Goal: Task Accomplishment & Management: Manage account settings

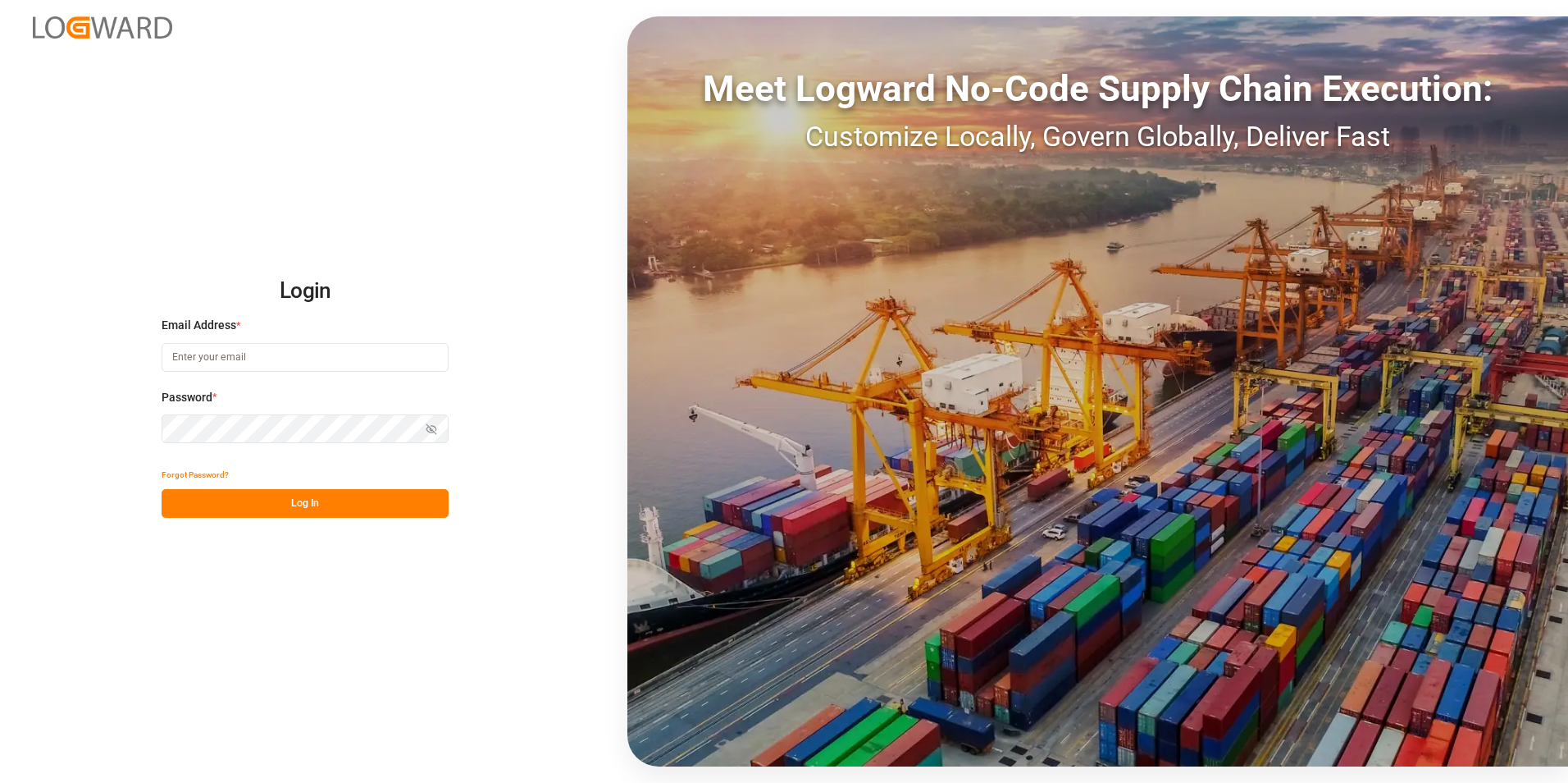
type input "[EMAIL_ADDRESS][DOMAIN_NAME]"
click at [323, 506] on button "Log In" at bounding box center [304, 504] width 287 height 29
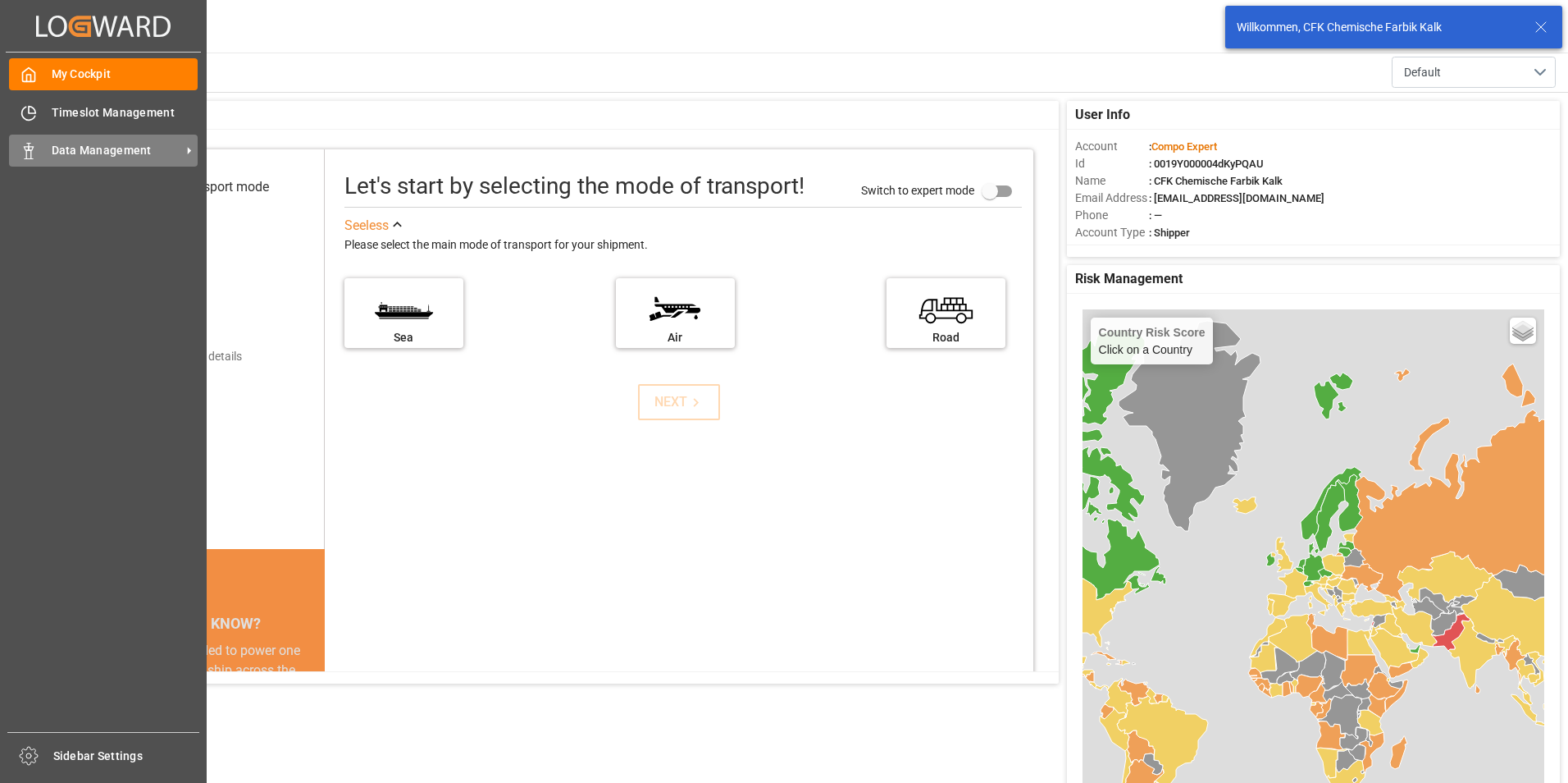
click at [102, 145] on span "Data Management" at bounding box center [116, 151] width 129 height 17
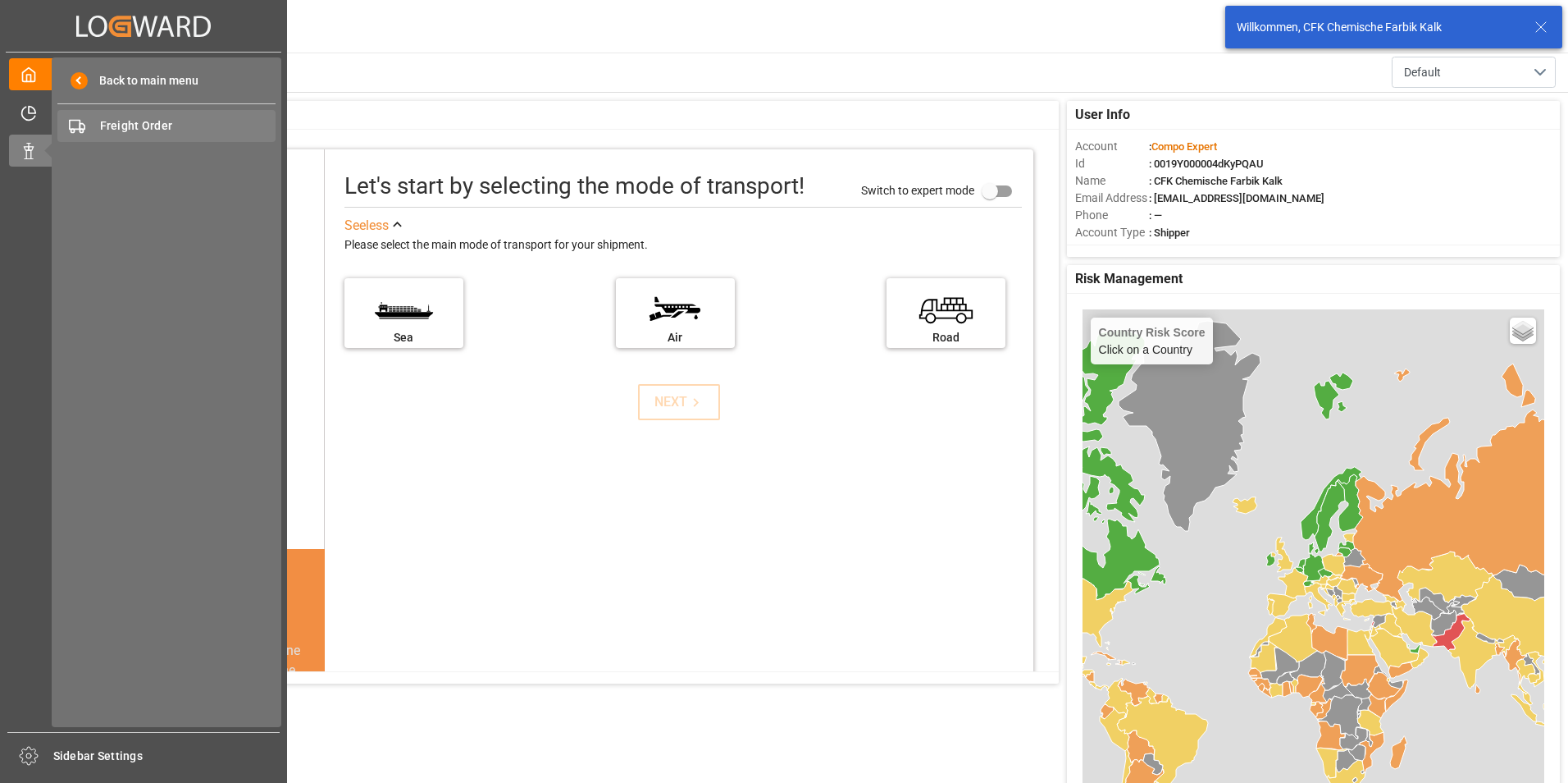
click at [158, 130] on span "Freight Order" at bounding box center [188, 126] width 176 height 17
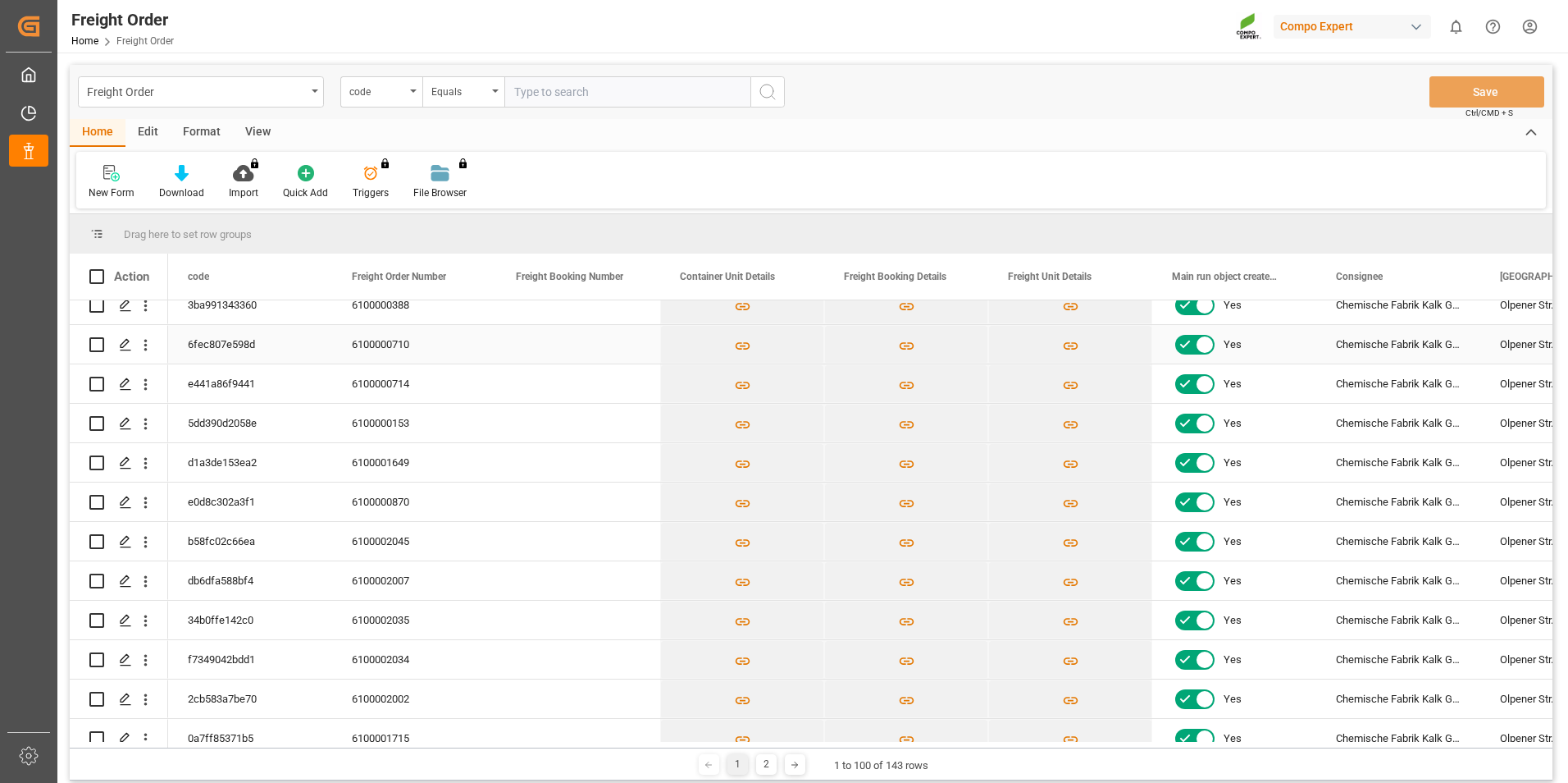
scroll to position [902, 0]
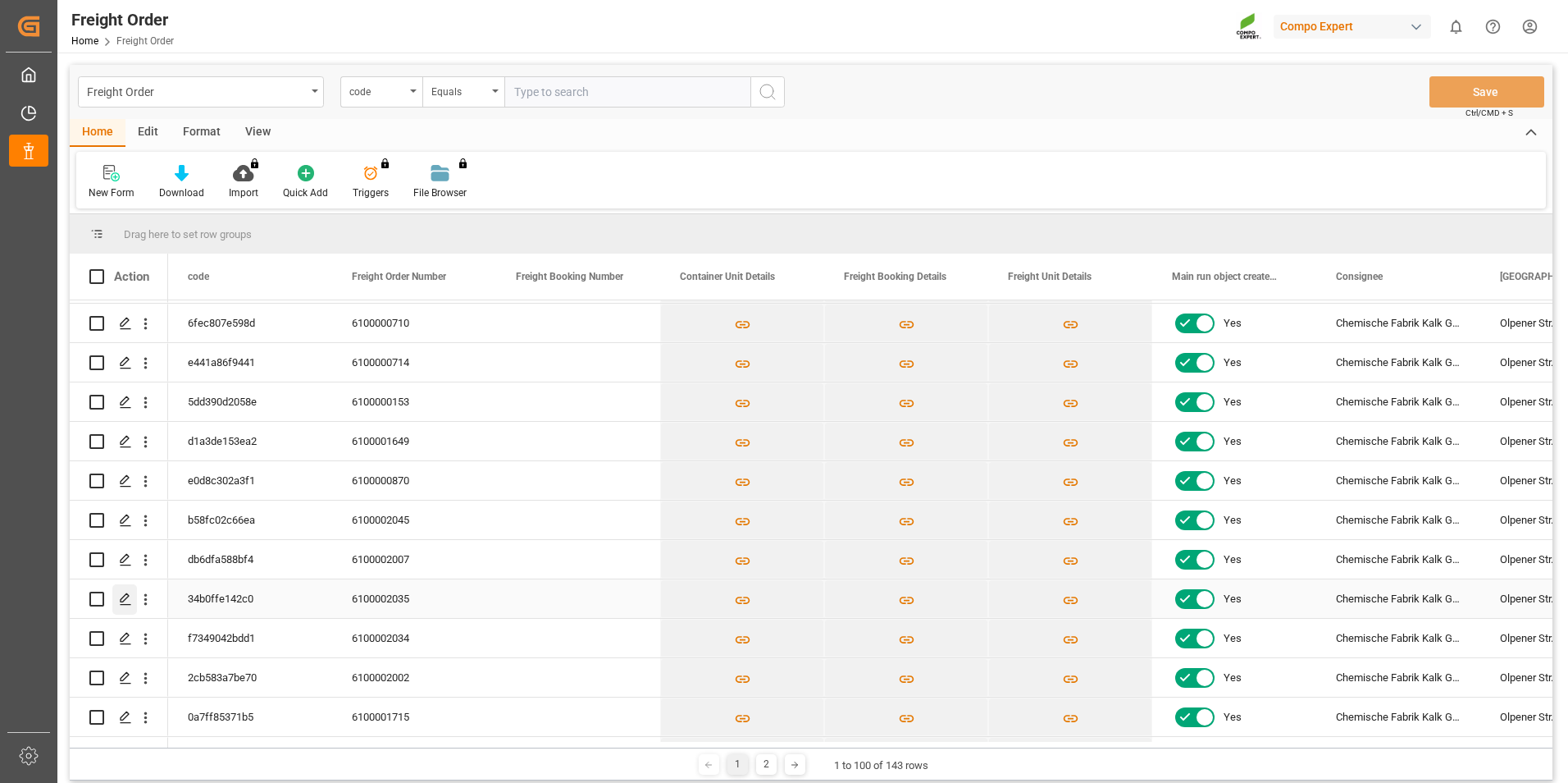
click at [121, 592] on icon "Press SPACE to select this row." at bounding box center [126, 599] width 13 height 13
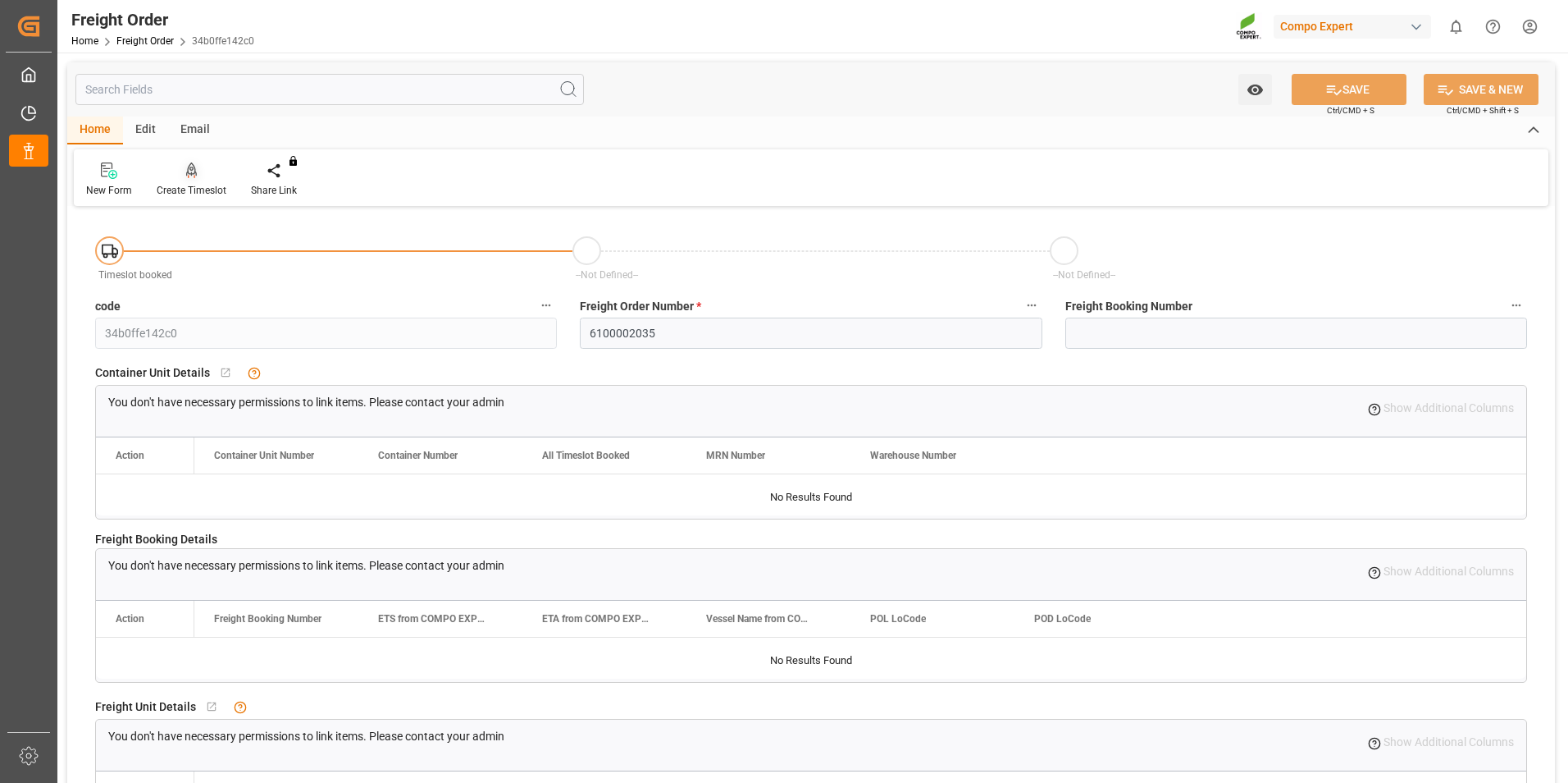
click at [188, 176] on icon at bounding box center [192, 170] width 12 height 16
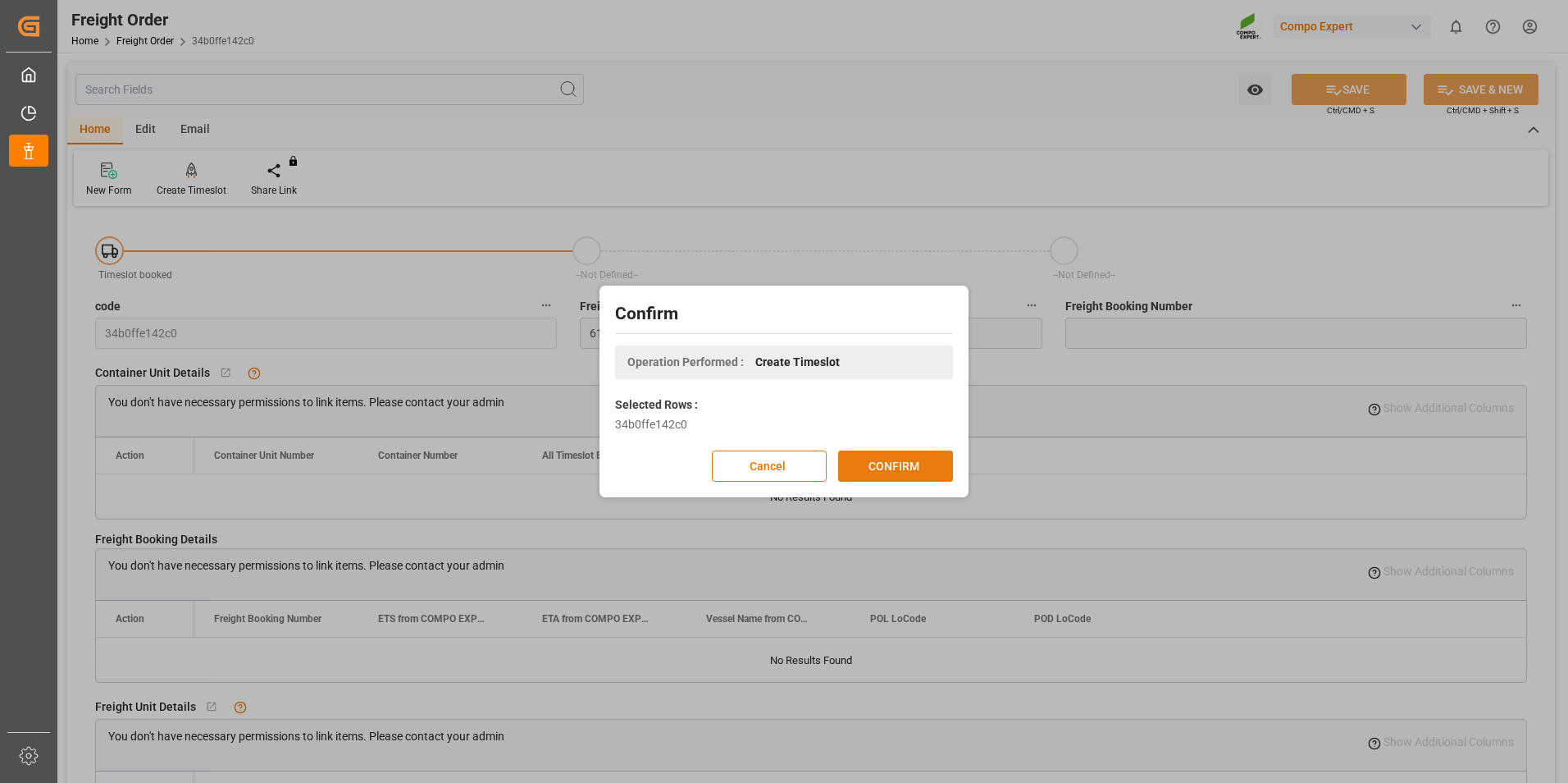
click at [907, 468] on button "CONFIRM" at bounding box center [896, 465] width 115 height 31
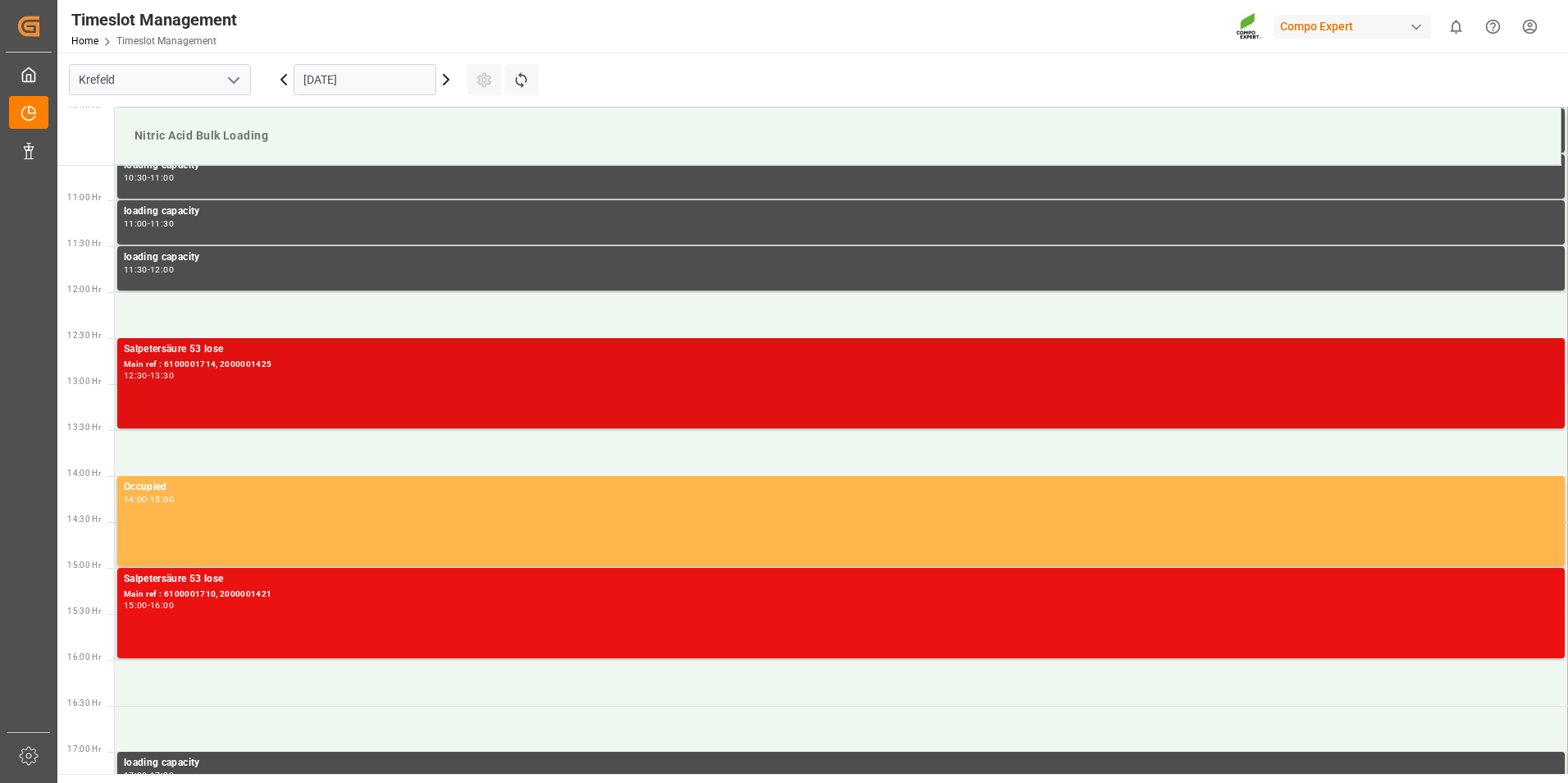
scroll to position [1000, 0]
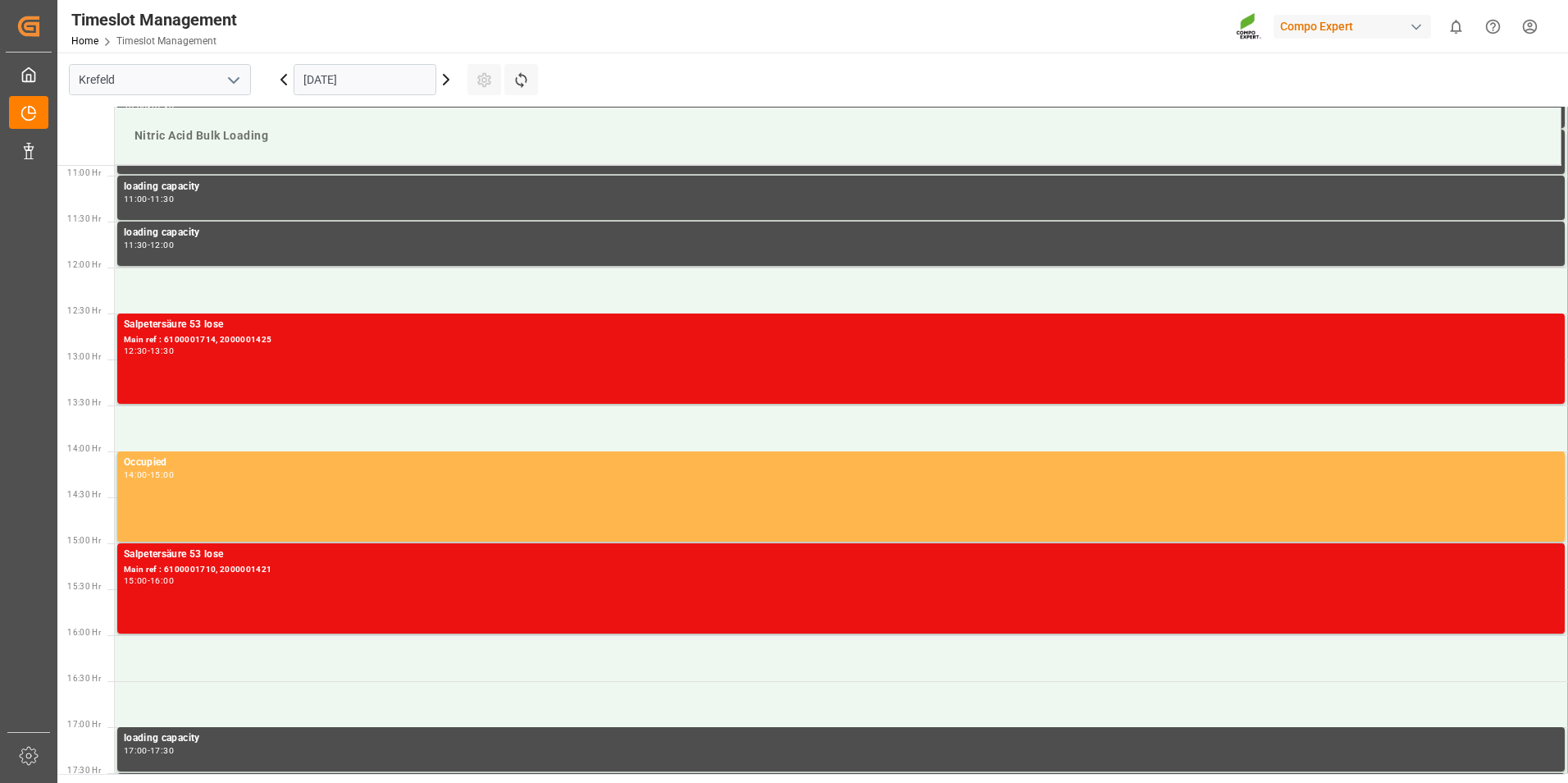
click at [314, 85] on input "[DATE]" at bounding box center [364, 80] width 143 height 31
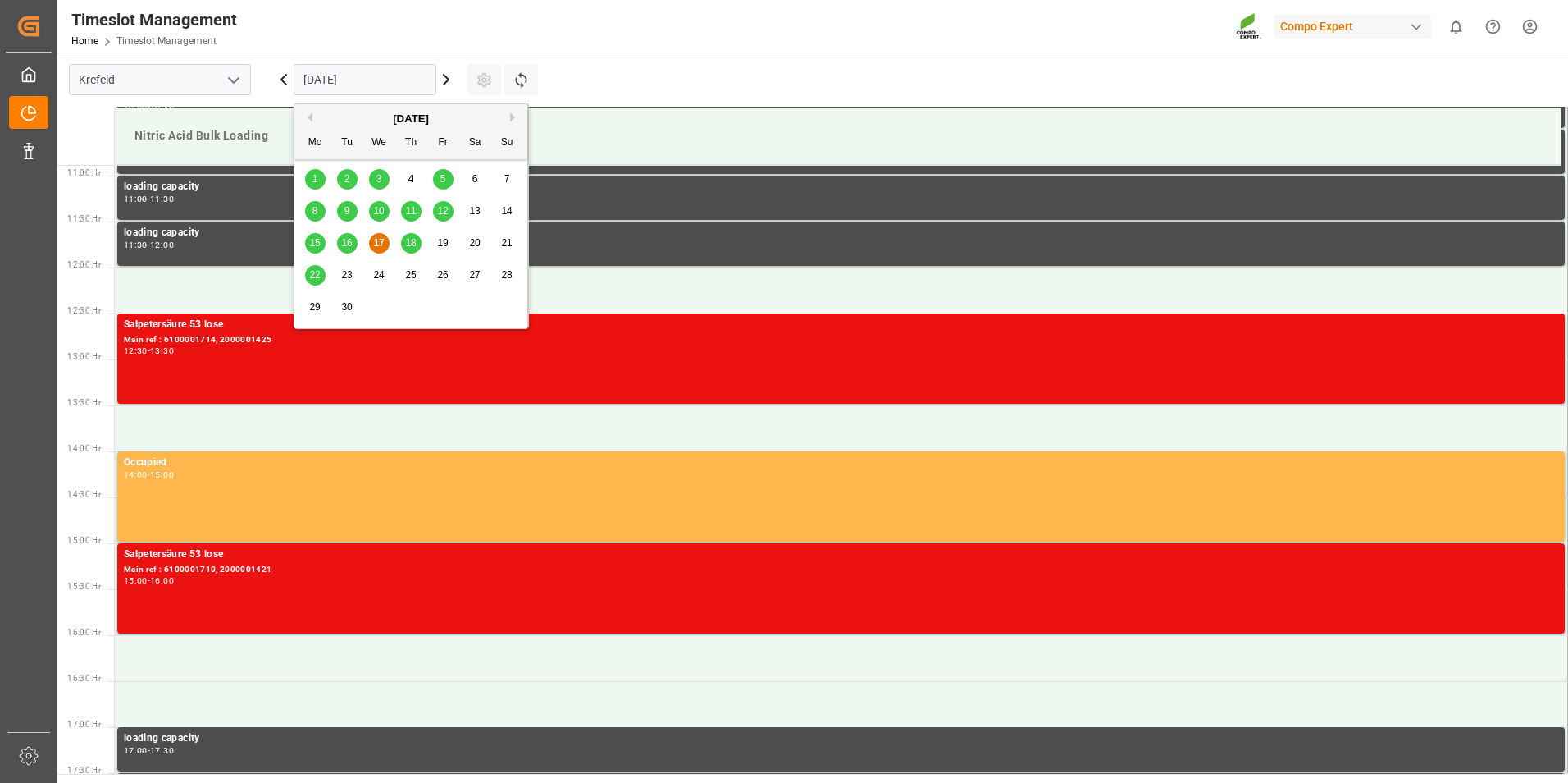
click at [345, 307] on span "30" at bounding box center [346, 307] width 11 height 12
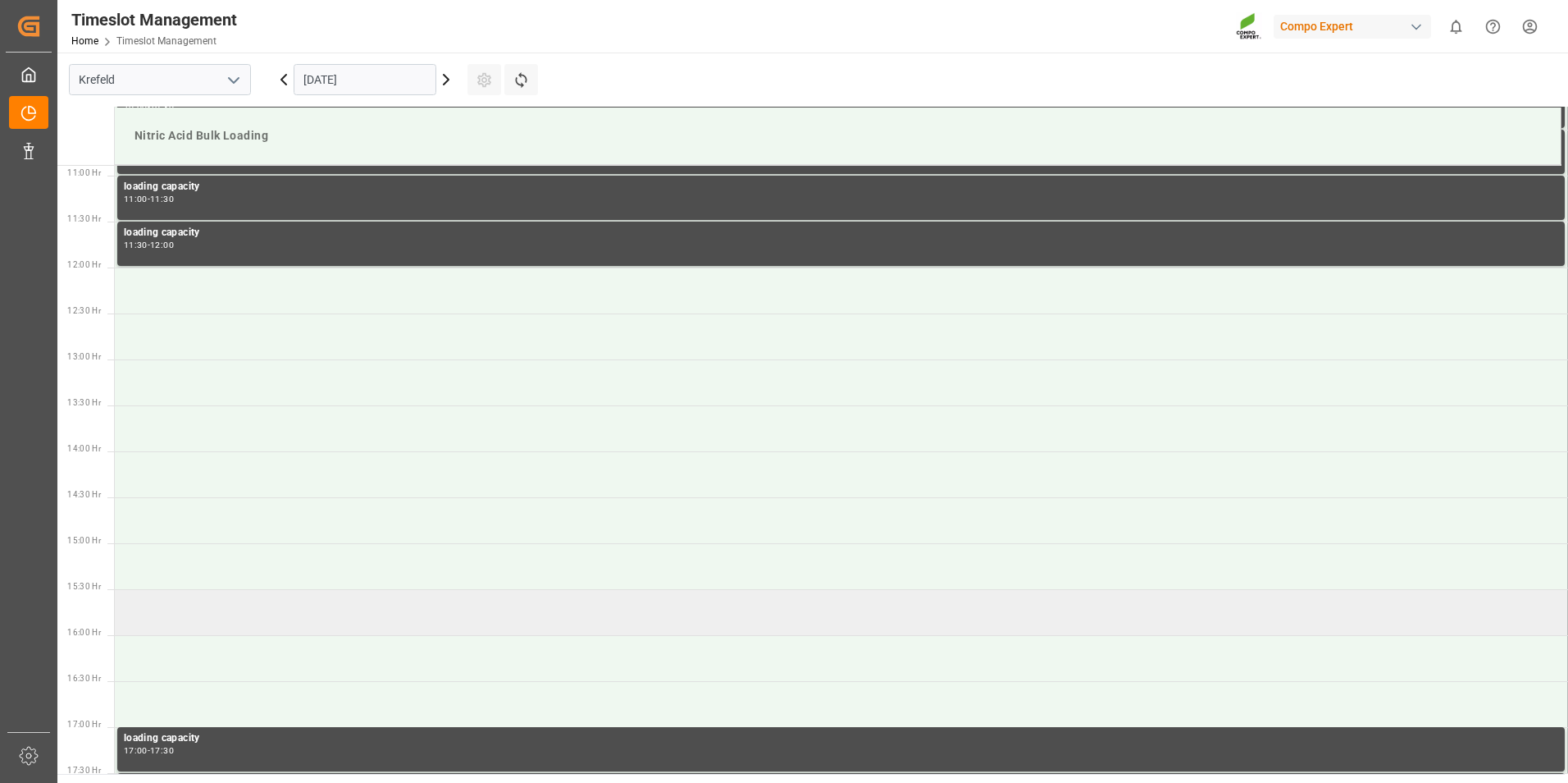
click at [226, 607] on td at bounding box center [841, 612] width 1453 height 46
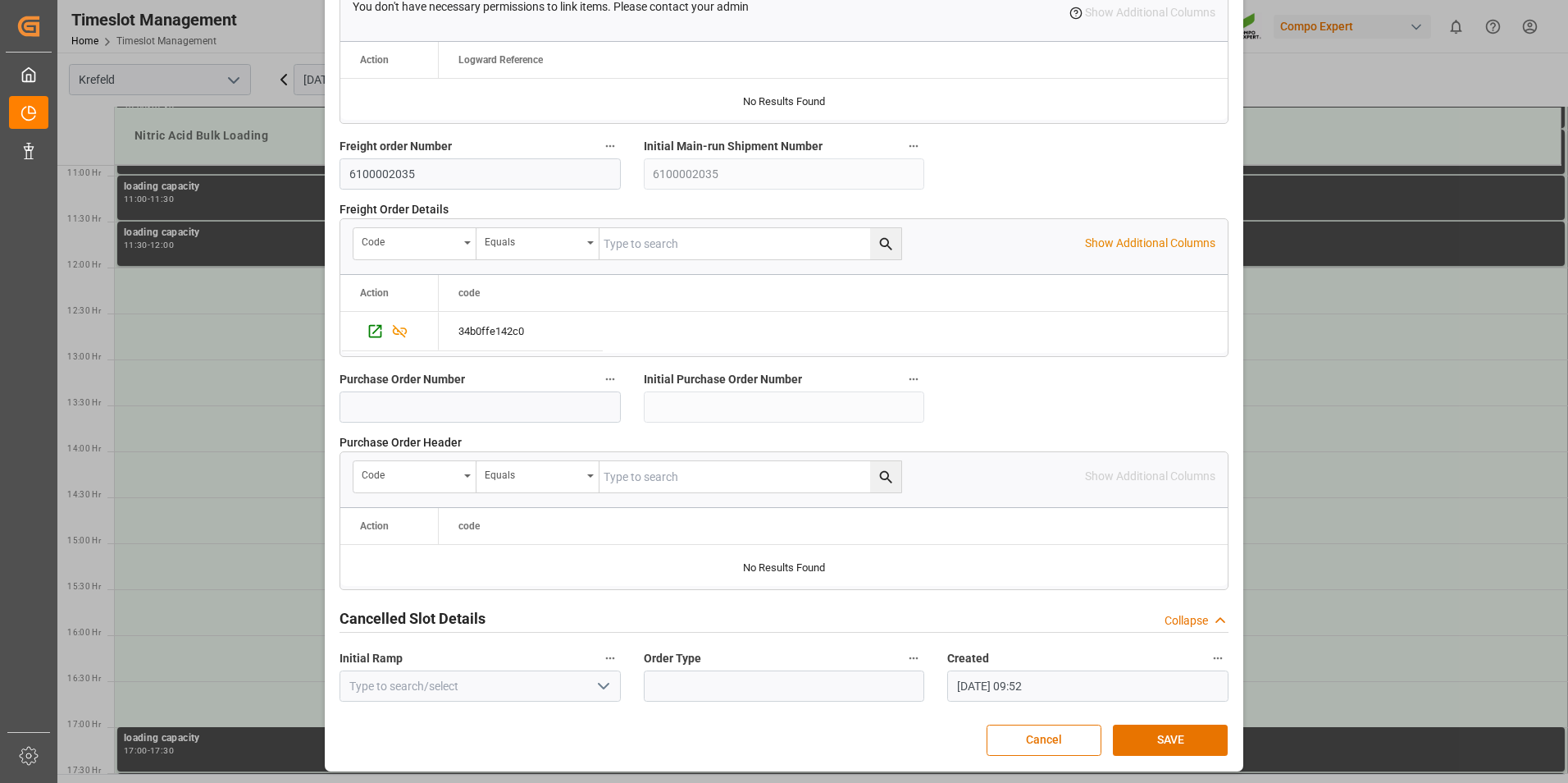
scroll to position [1490, 0]
click at [1180, 734] on button "SAVE" at bounding box center [1170, 739] width 115 height 31
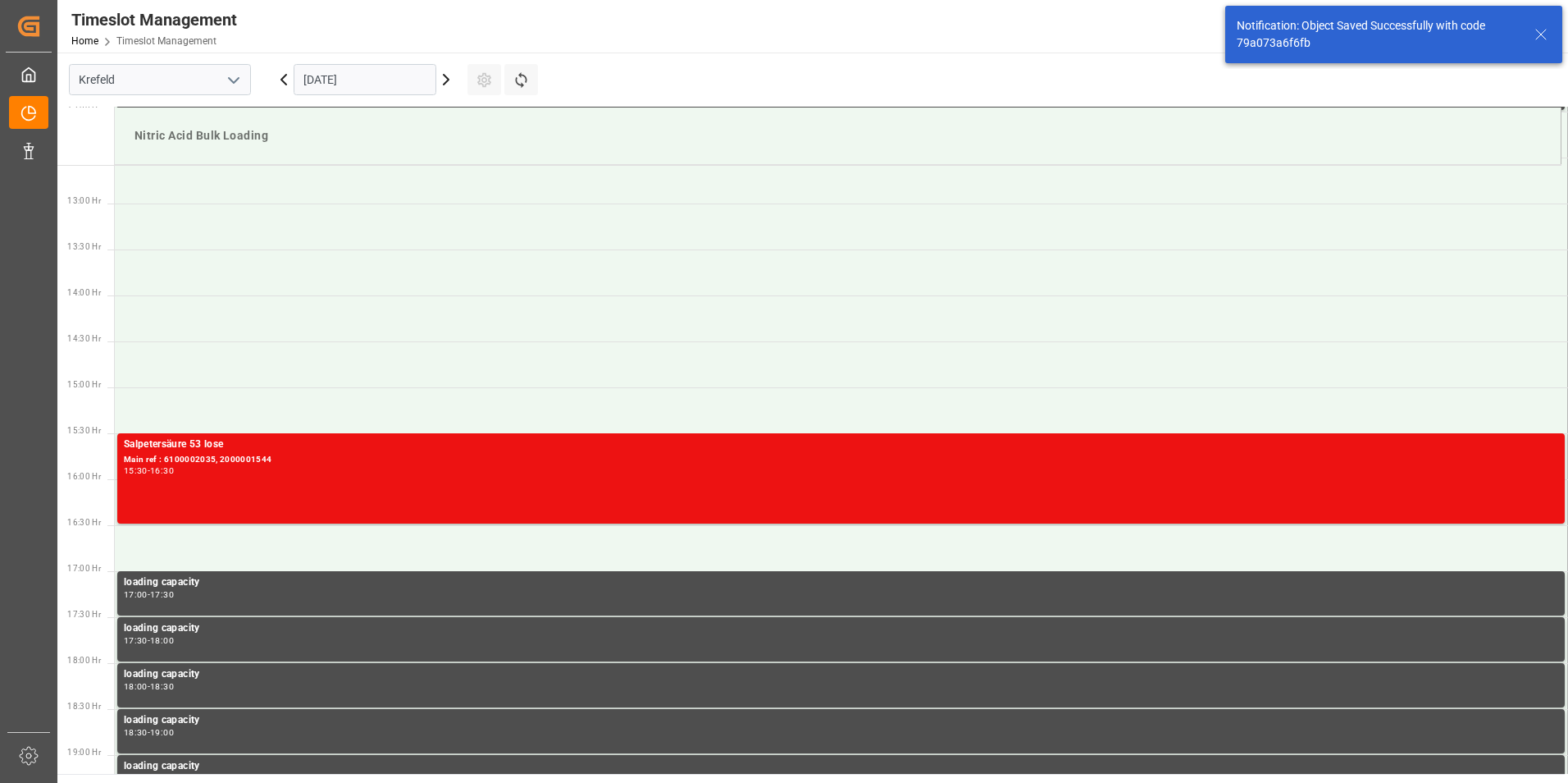
scroll to position [1275, 0]
